Goal: Information Seeking & Learning: Learn about a topic

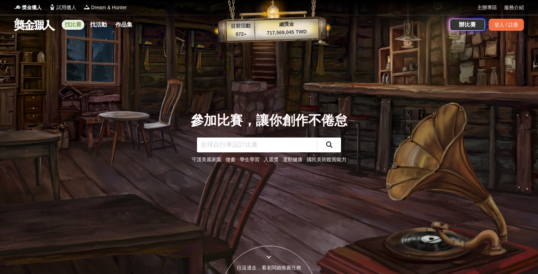
click at [78, 27] on link "找比賽" at bounding box center [73, 25] width 23 height 10
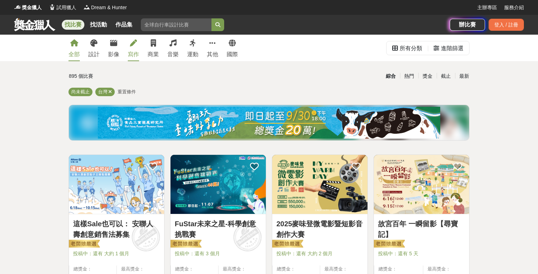
click at [134, 47] on link "寫作" at bounding box center [133, 48] width 11 height 26
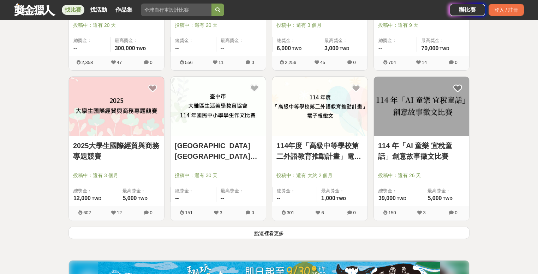
scroll to position [850, 0]
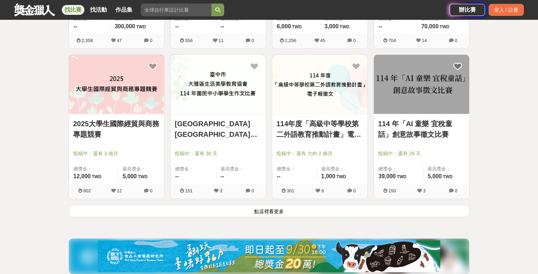
click at [297, 212] on button "點這裡看更多" at bounding box center [269, 211] width 401 height 12
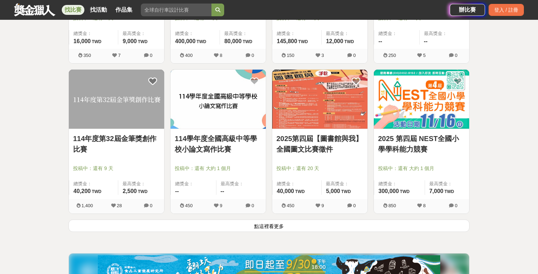
scroll to position [1740, 0]
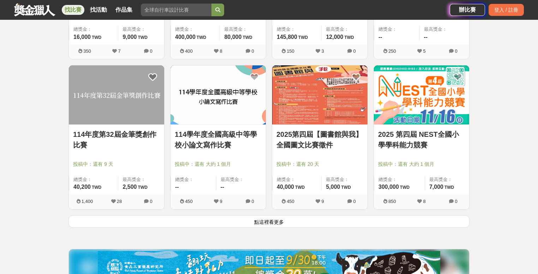
click at [293, 220] on button "點這裡看更多" at bounding box center [269, 221] width 401 height 12
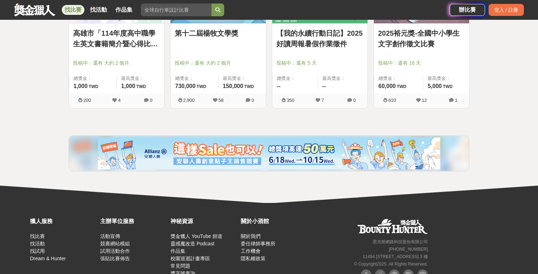
scroll to position [2443, 0]
